Goal: Navigation & Orientation: Find specific page/section

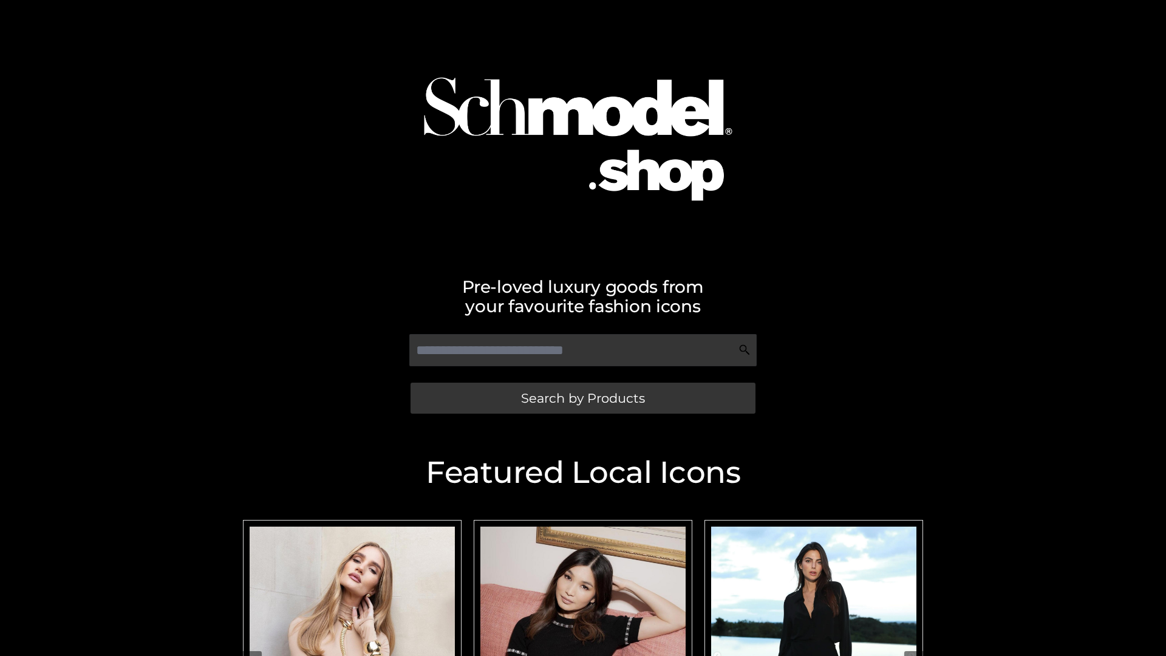
click at [582, 398] on span "Search by Products" at bounding box center [583, 398] width 124 height 13
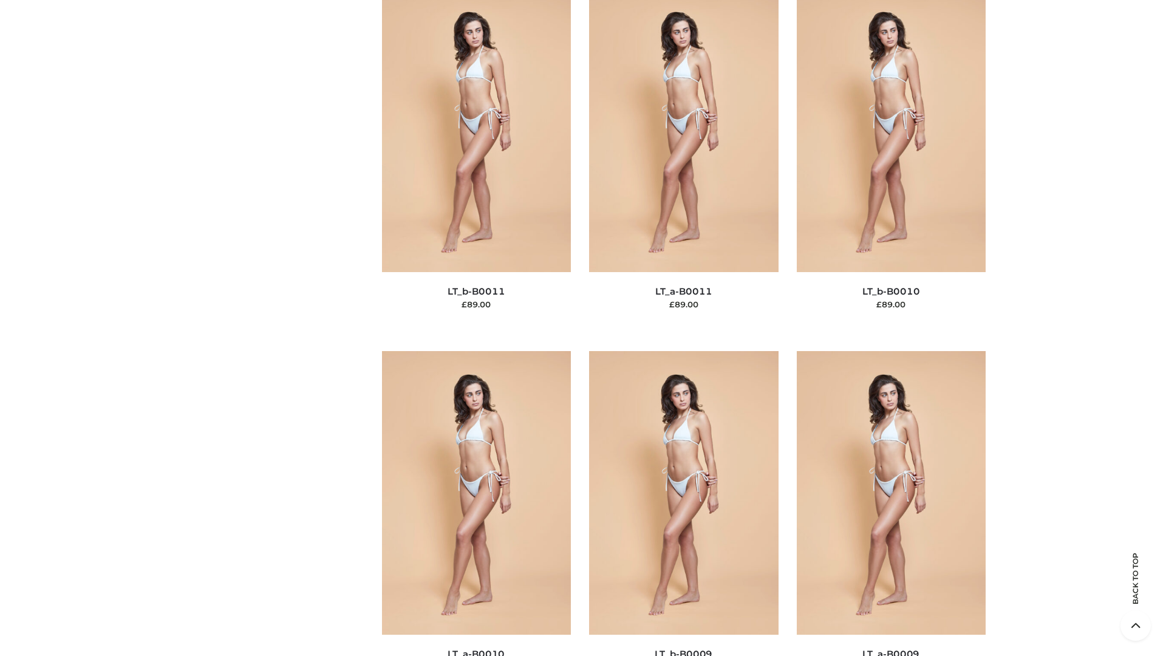
scroll to position [5453, 0]
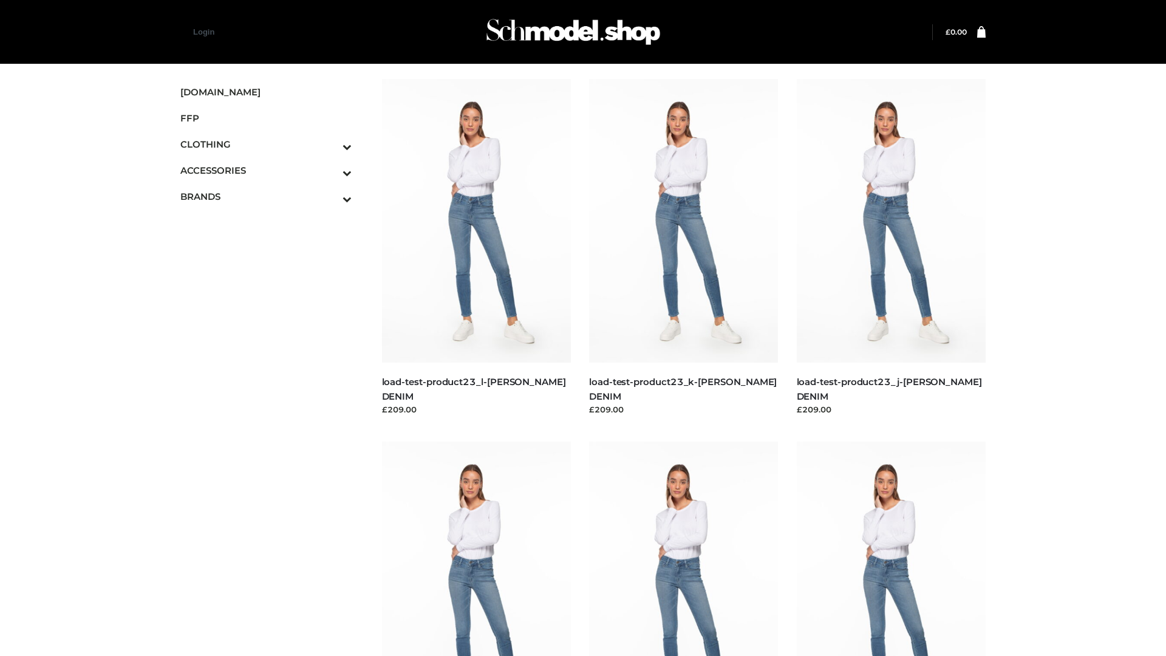
scroll to position [1065, 0]
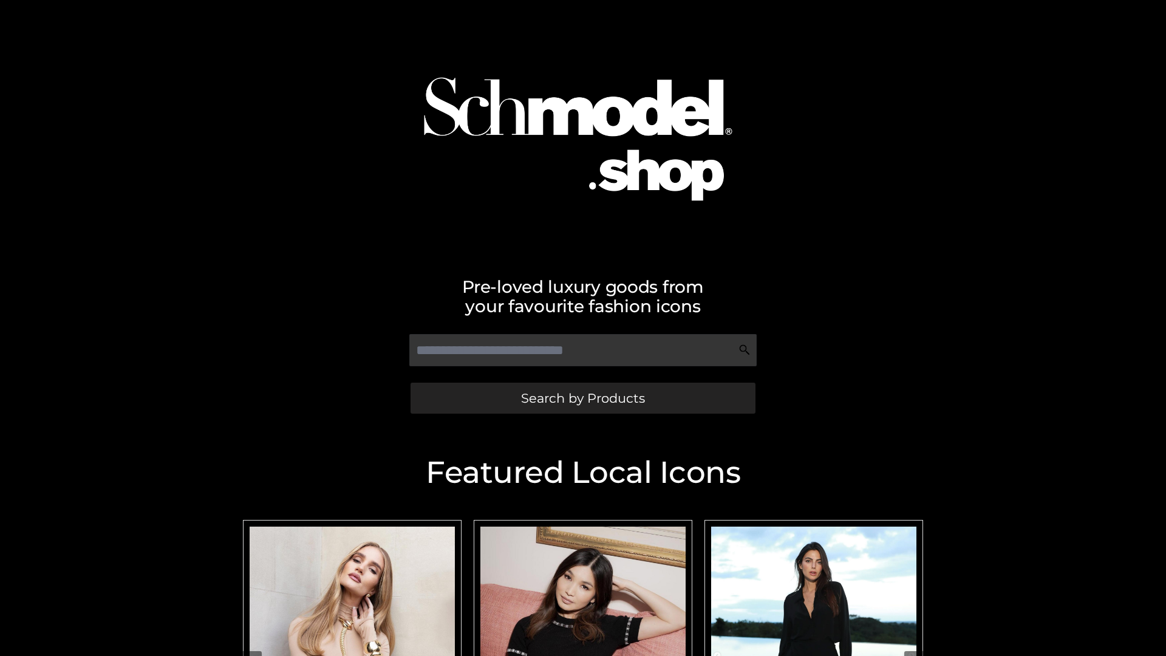
click at [582, 398] on span "Search by Products" at bounding box center [583, 398] width 124 height 13
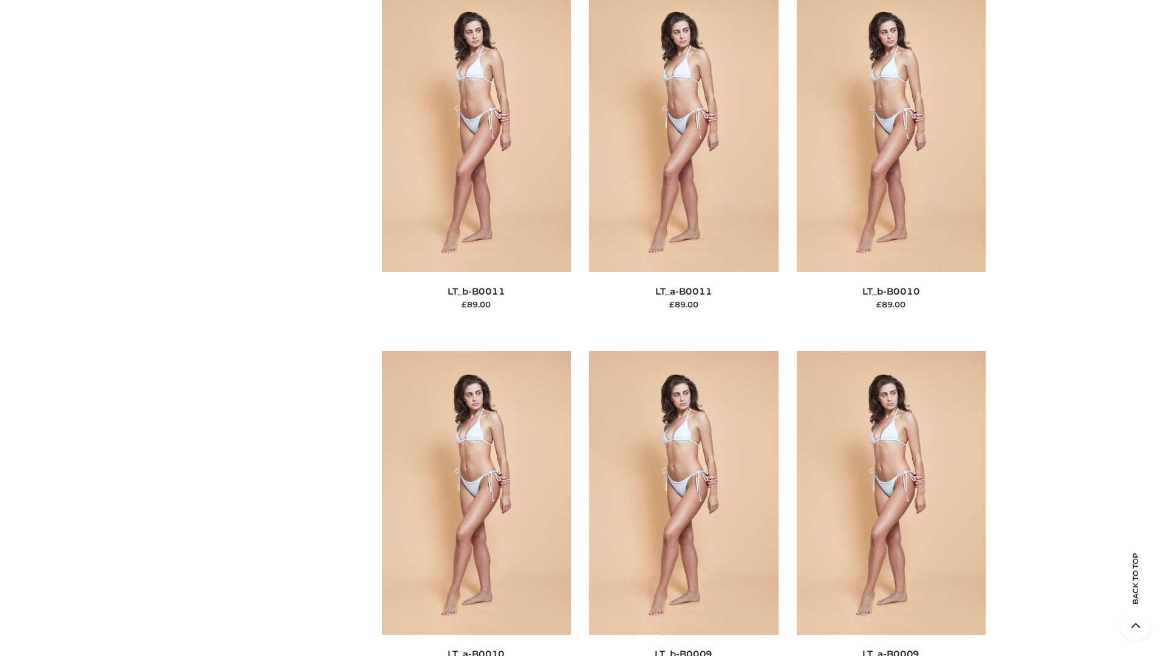
scroll to position [5453, 0]
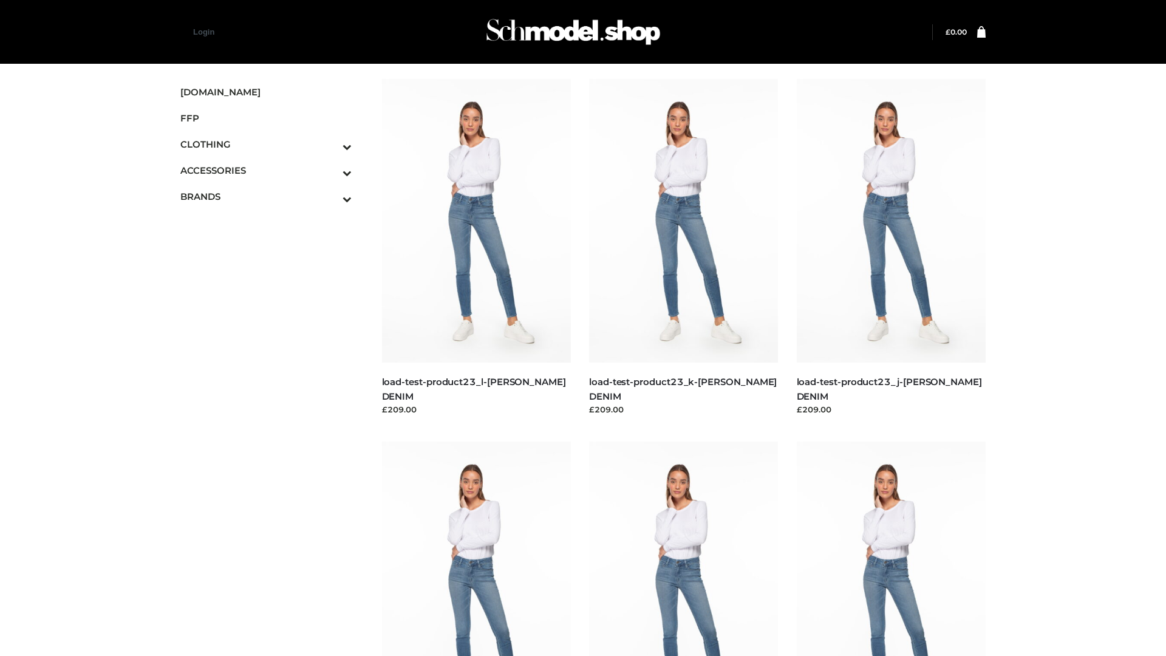
scroll to position [1065, 0]
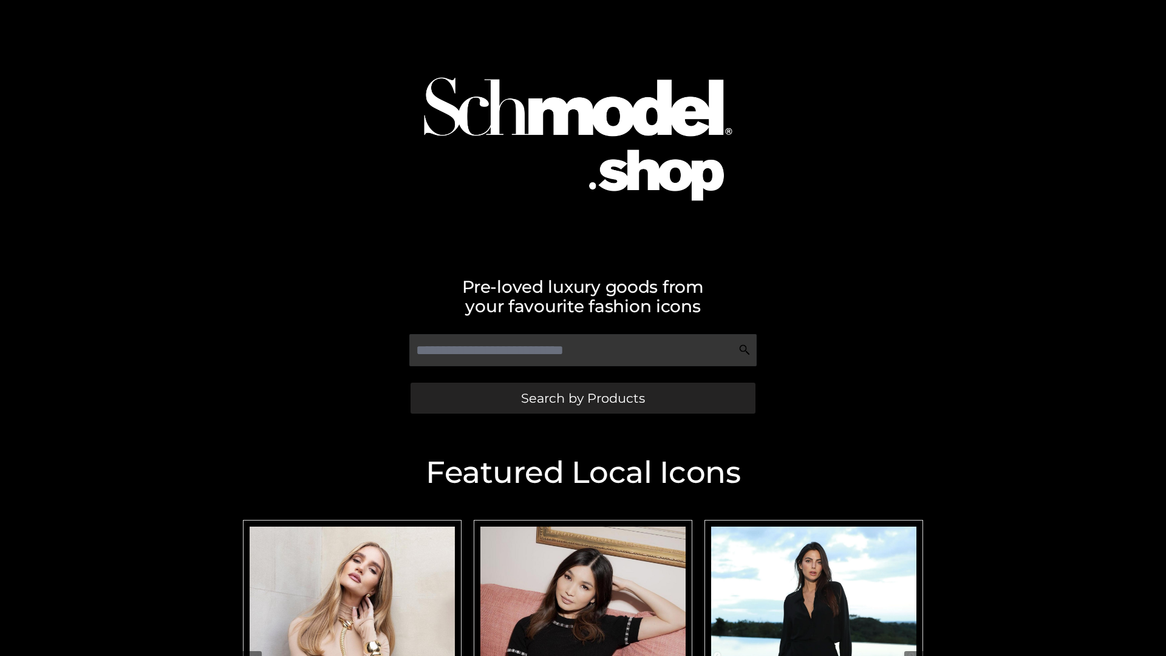
click at [582, 398] on span "Search by Products" at bounding box center [583, 398] width 124 height 13
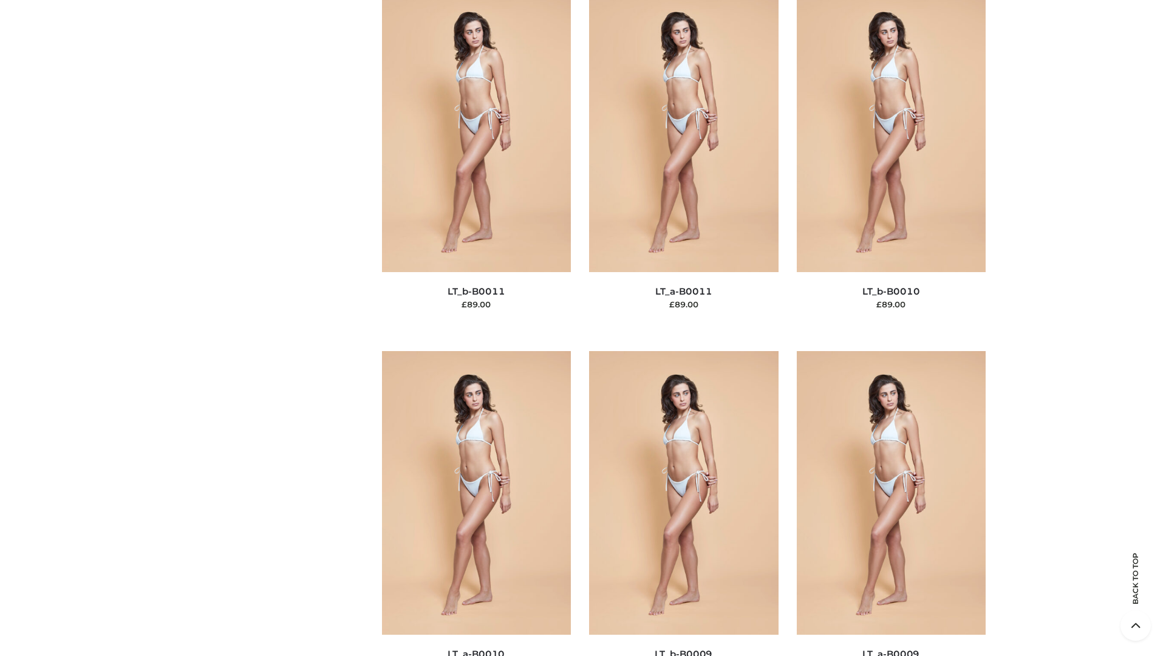
scroll to position [5453, 0]
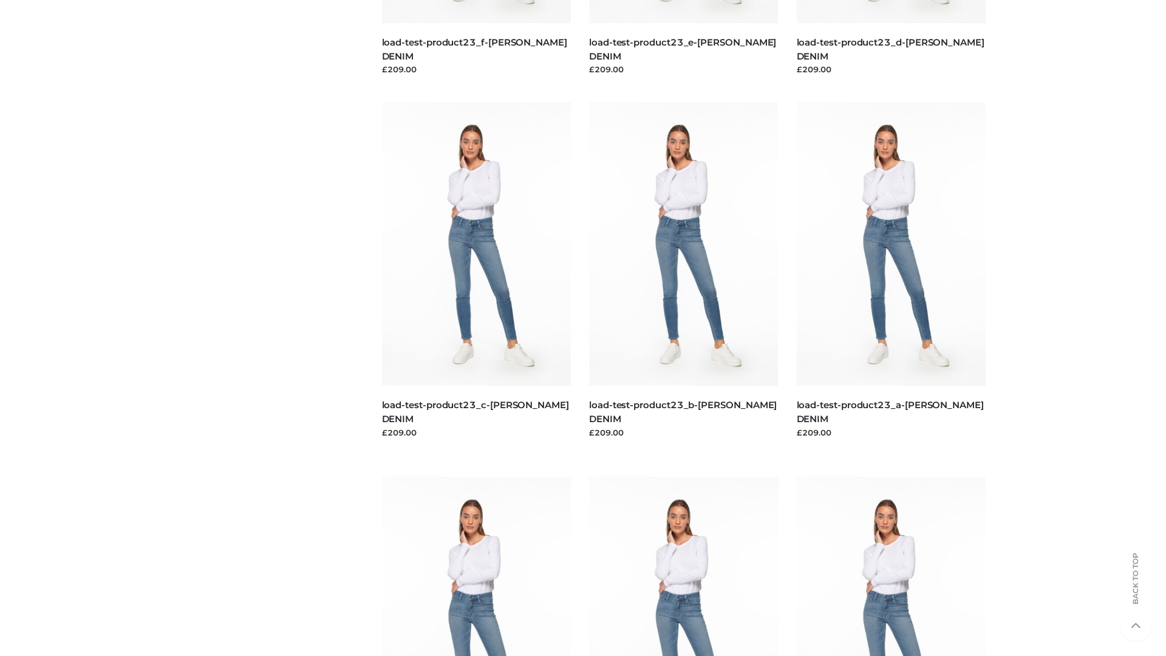
scroll to position [1065, 0]
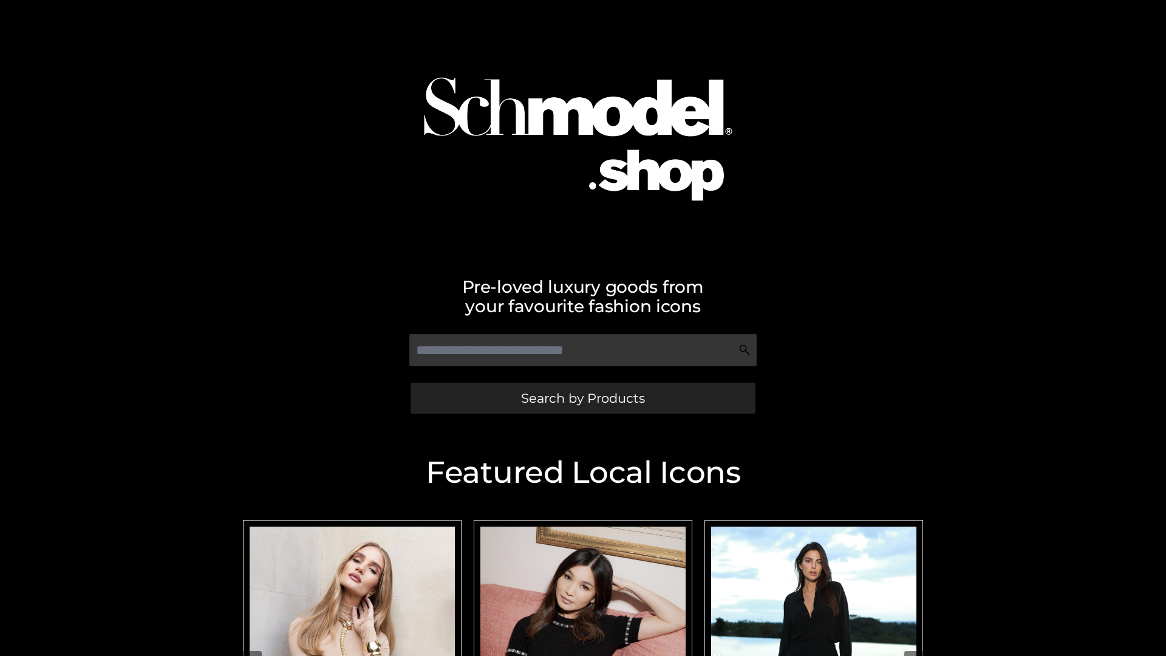
click at [582, 398] on span "Search by Products" at bounding box center [583, 398] width 124 height 13
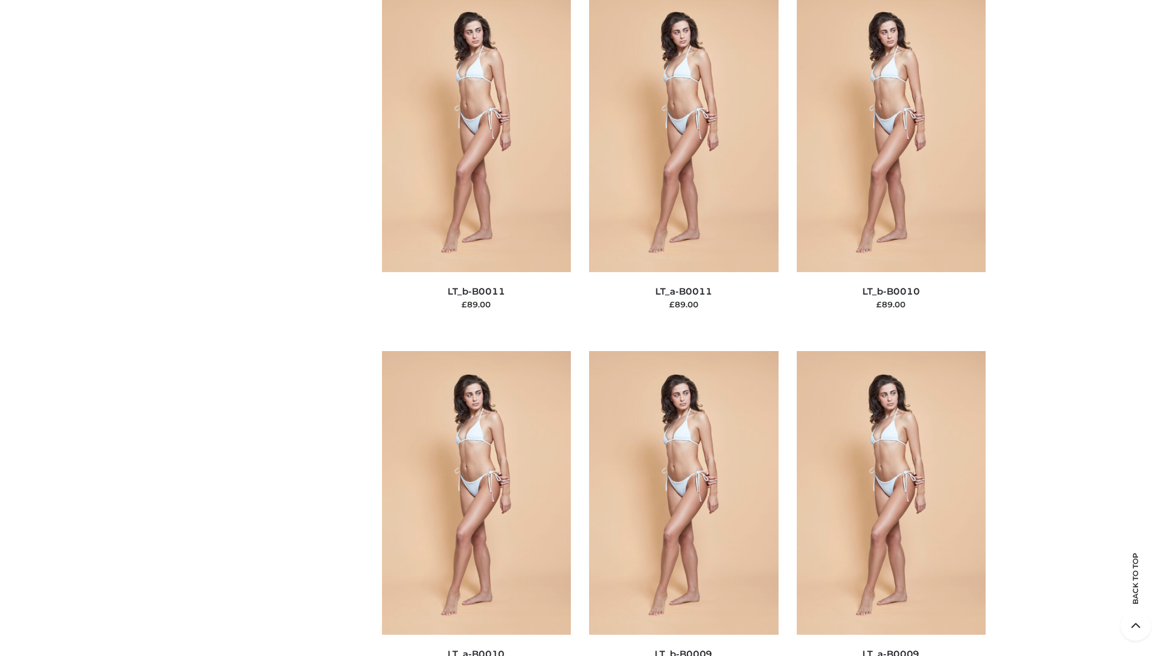
scroll to position [5453, 0]
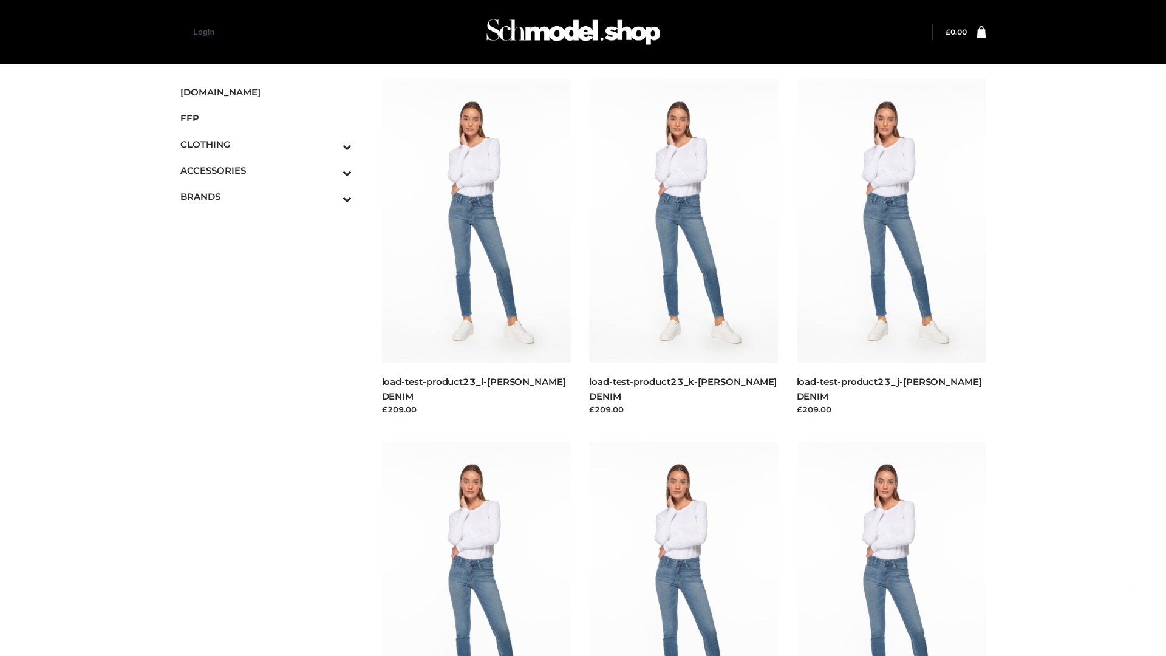
scroll to position [1065, 0]
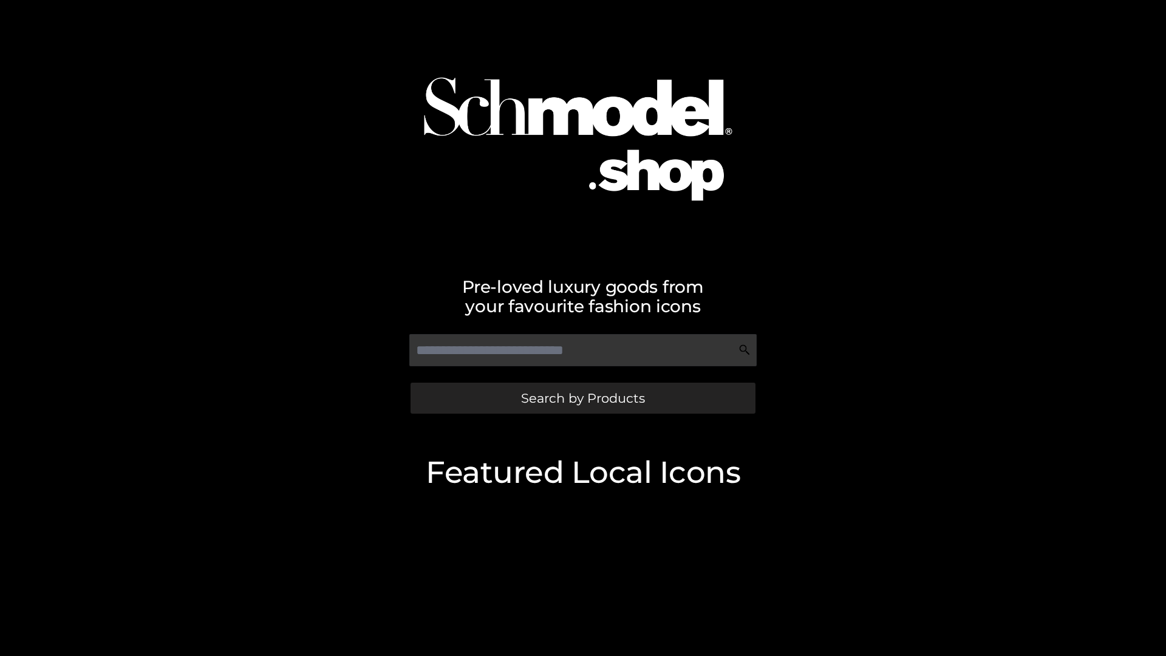
click at [582, 398] on span "Search by Products" at bounding box center [583, 398] width 124 height 13
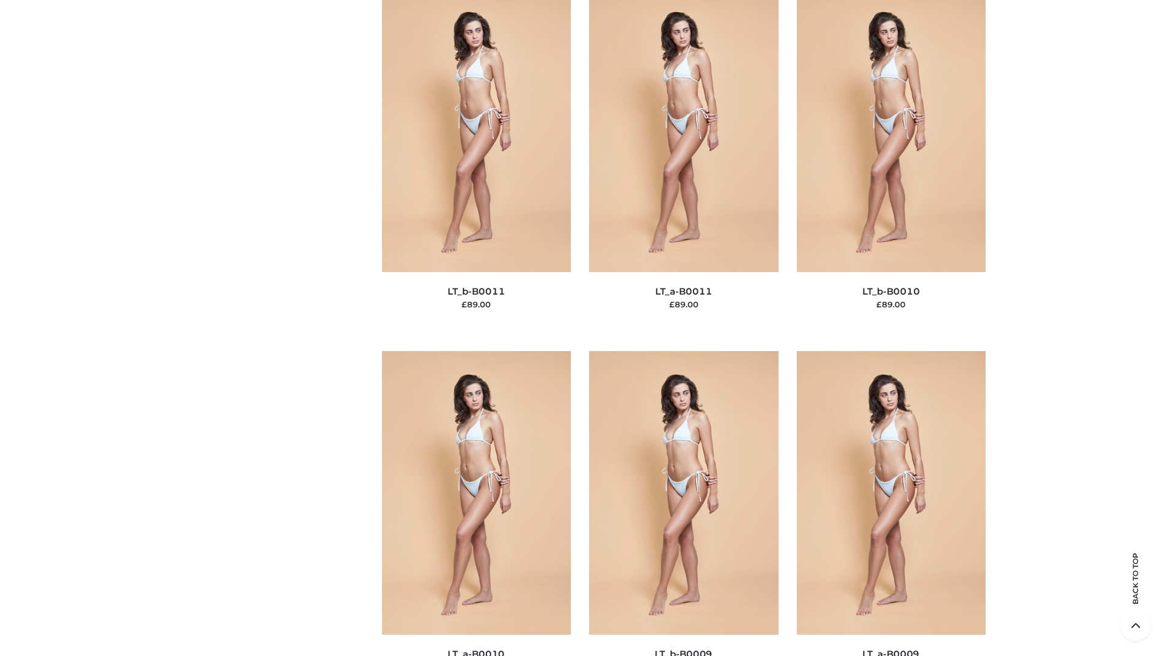
scroll to position [5453, 0]
